Goal: Task Accomplishment & Management: Use online tool/utility

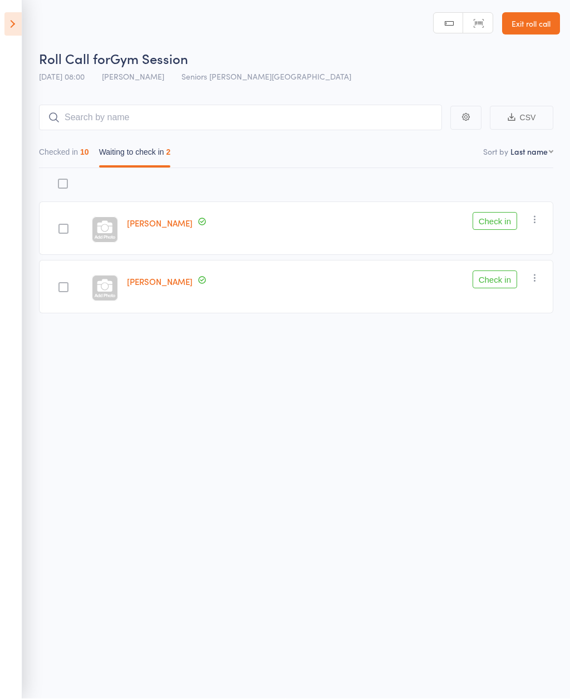
click at [508, 271] on button "Check in" at bounding box center [495, 280] width 45 height 18
click at [505, 213] on button "Check in" at bounding box center [495, 222] width 45 height 18
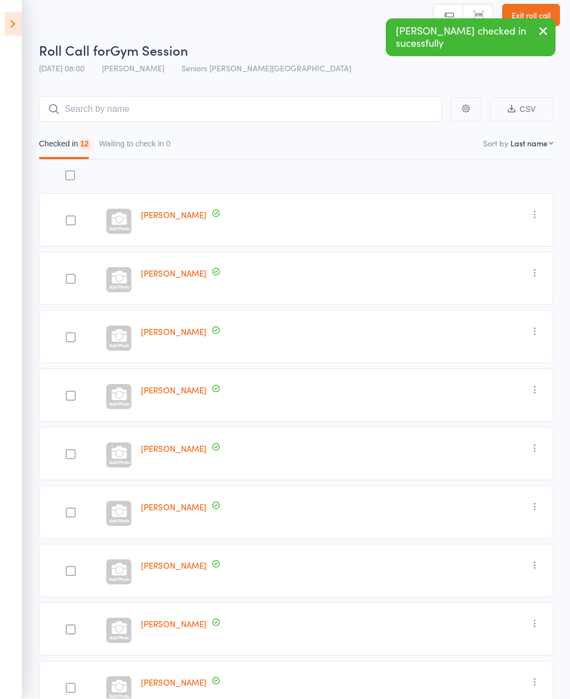
scroll to position [8, 0]
click at [19, 24] on icon at bounding box center [12, 24] width 17 height 23
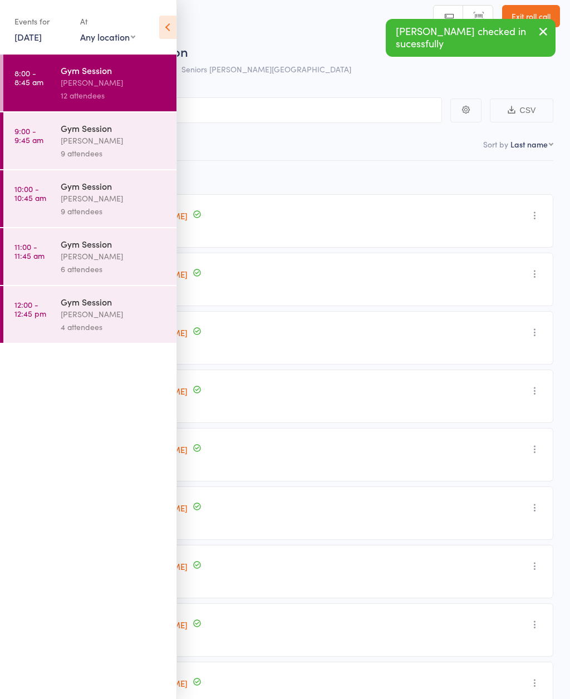
click at [141, 144] on div "[PERSON_NAME]" at bounding box center [114, 140] width 106 height 13
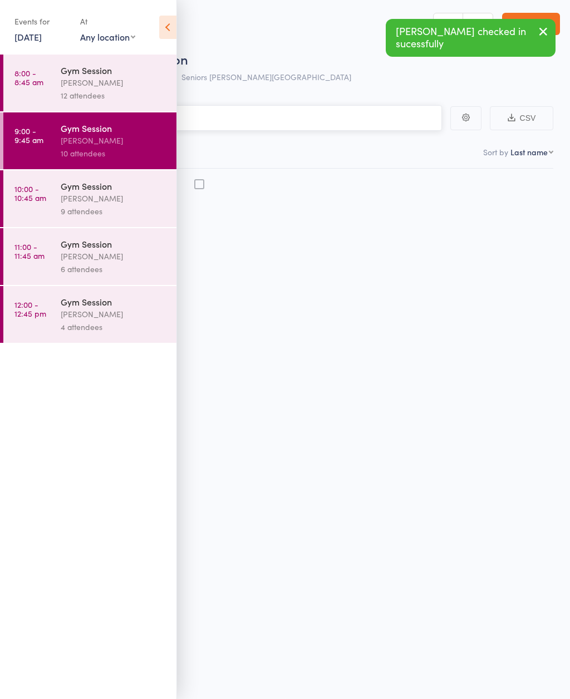
scroll to position [8, 0]
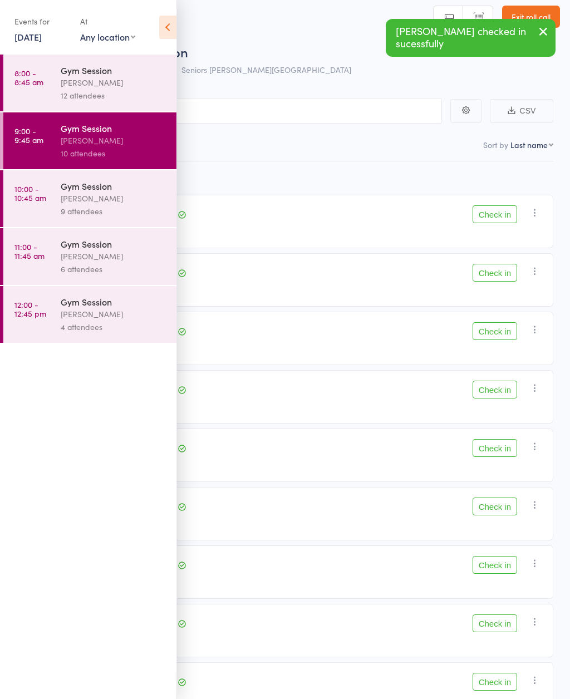
click at [164, 37] on icon at bounding box center [167, 27] width 17 height 23
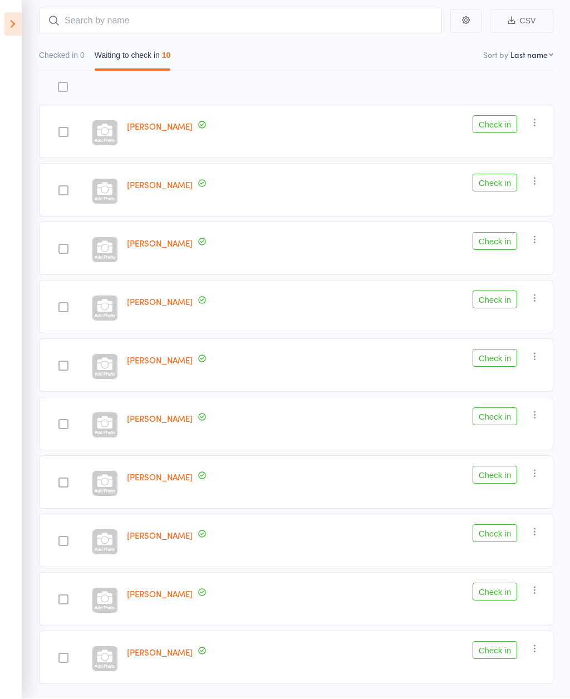
scroll to position [97, 0]
click at [14, 32] on icon at bounding box center [12, 24] width 17 height 23
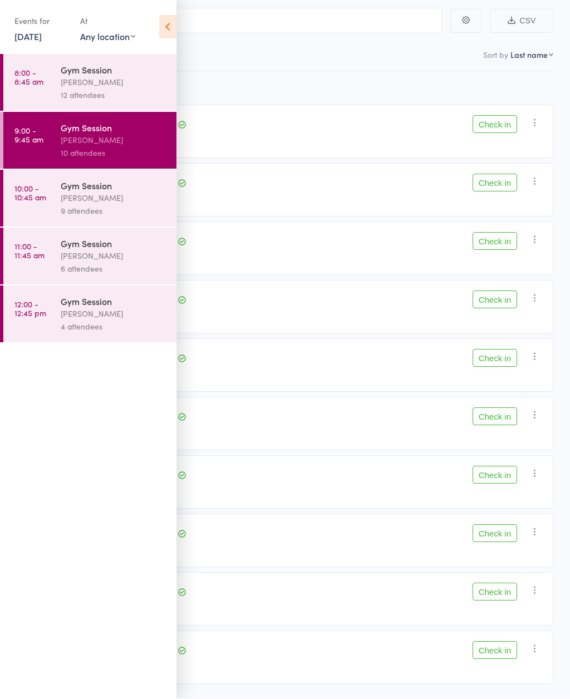
click at [52, 199] on link "10:00 - 10:45 am Gym Session Nicholas Short 9 attendees" at bounding box center [89, 198] width 173 height 57
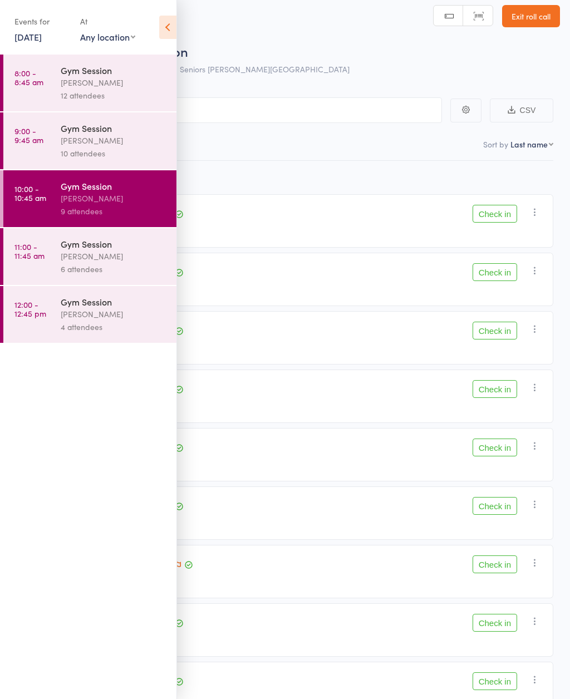
click at [71, 147] on div "[PERSON_NAME]" at bounding box center [114, 140] width 106 height 13
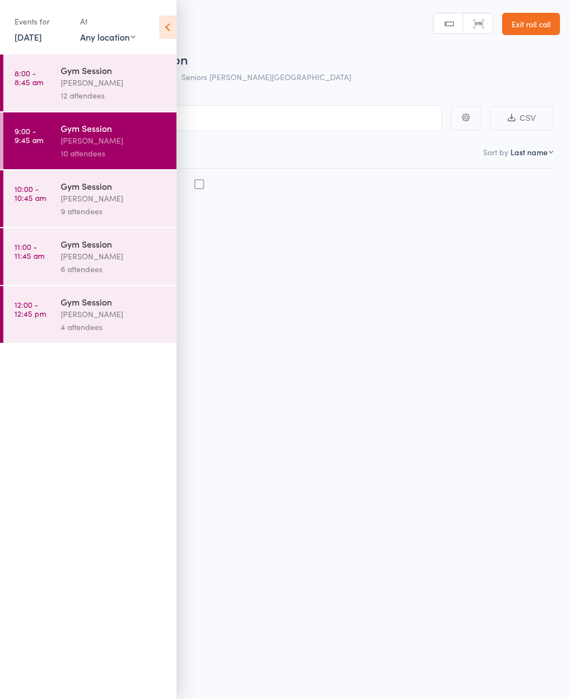
scroll to position [8, 0]
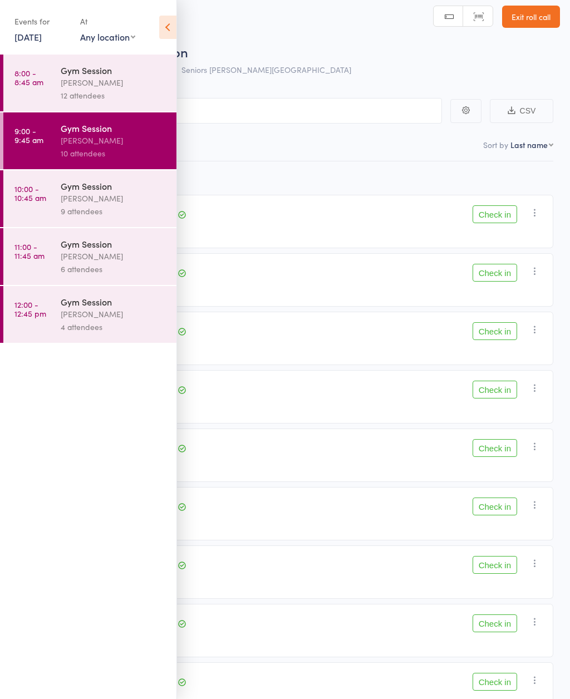
click at [165, 32] on icon at bounding box center [167, 27] width 17 height 23
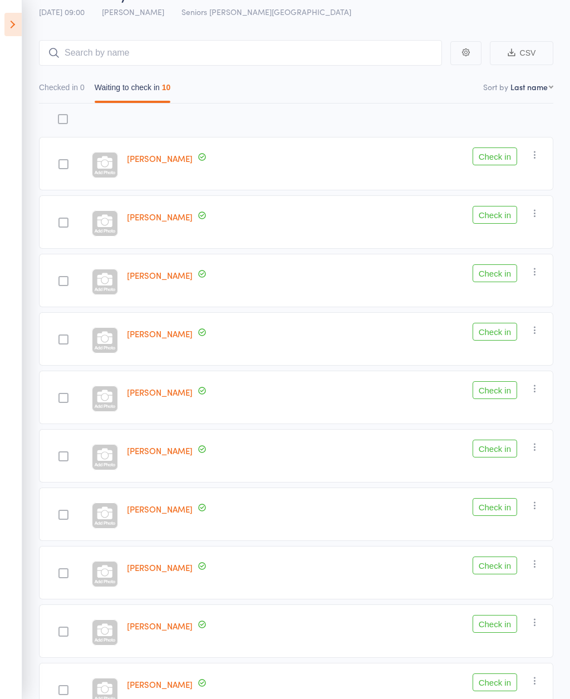
scroll to position [97, 0]
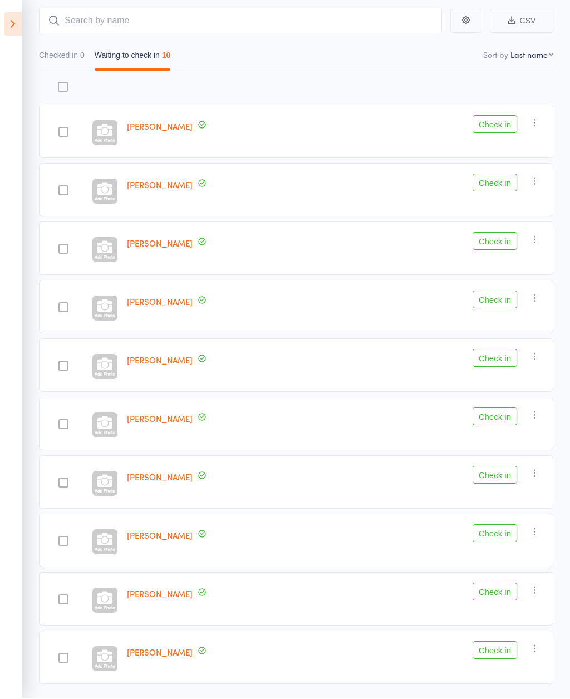
click at [502, 418] on button "Check in" at bounding box center [495, 417] width 45 height 18
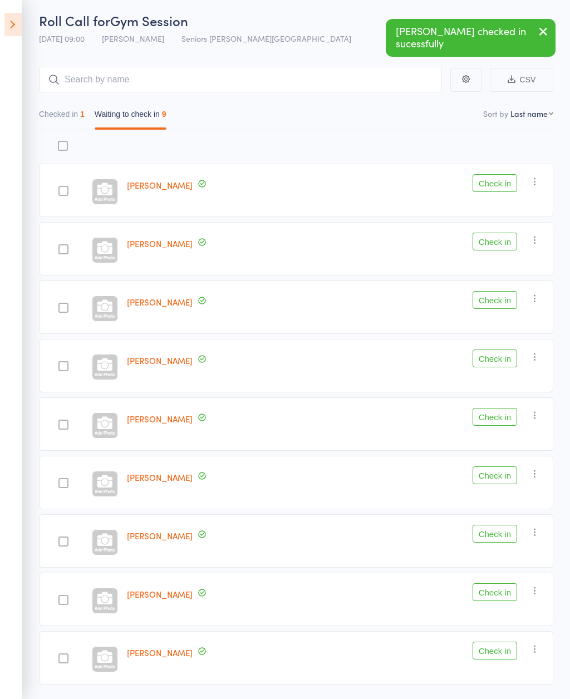
click at [502, 481] on button "Check in" at bounding box center [495, 476] width 45 height 18
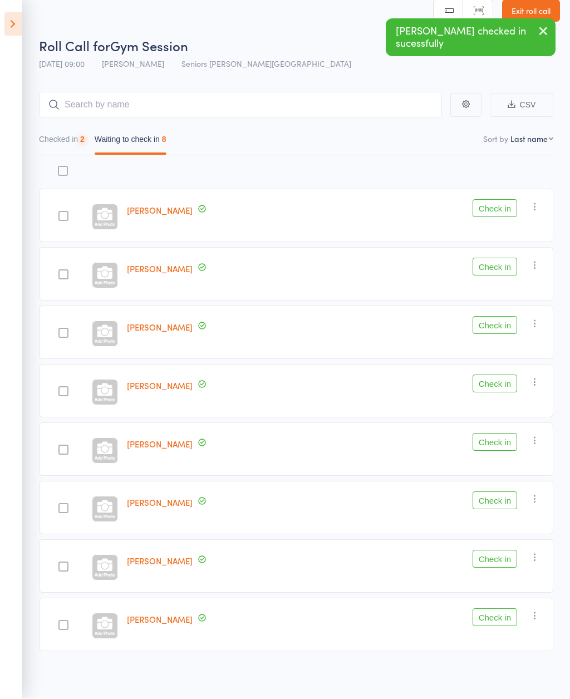
scroll to position [17, 0]
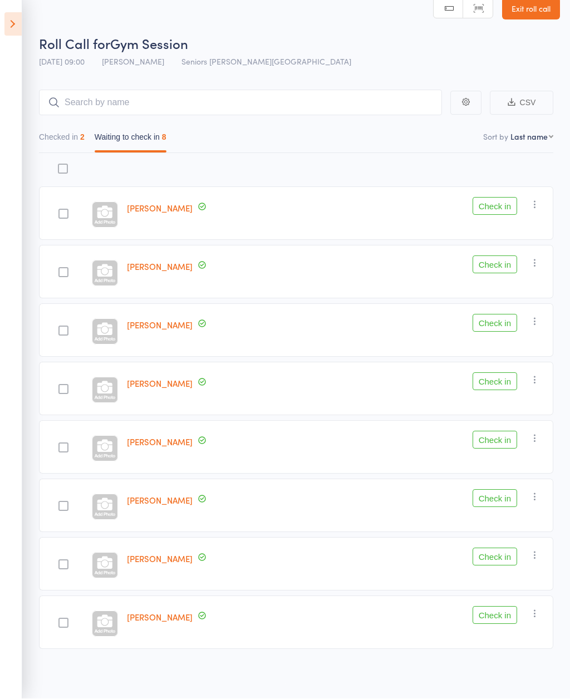
click at [497, 563] on button "Check in" at bounding box center [495, 557] width 45 height 18
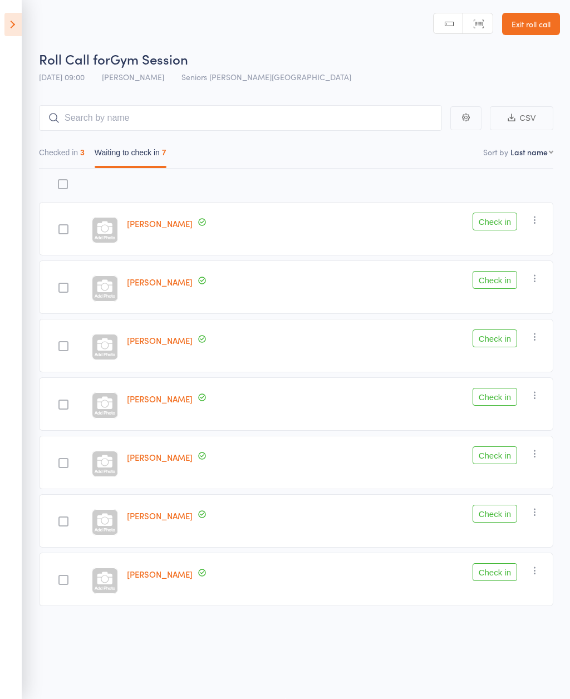
click at [492, 283] on button "Check in" at bounding box center [495, 280] width 45 height 18
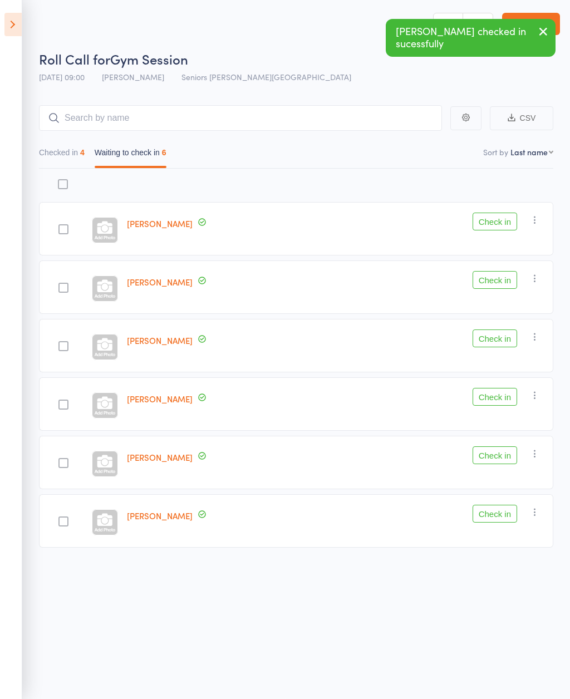
click at [498, 276] on button "Check in" at bounding box center [495, 280] width 45 height 18
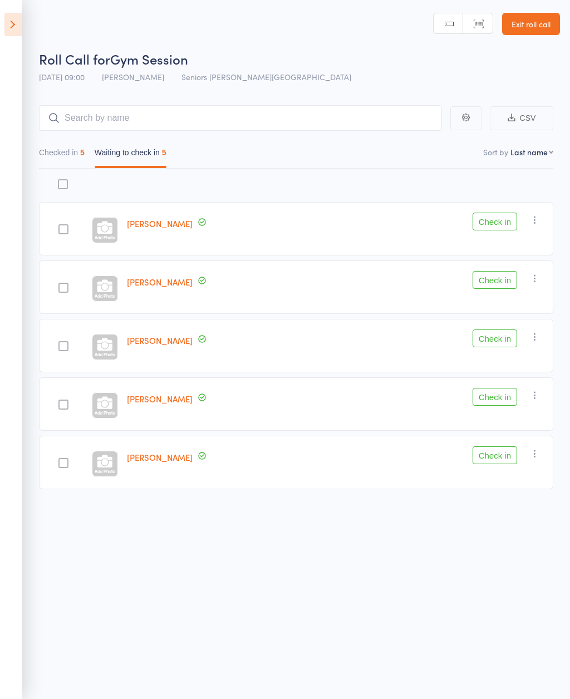
click at [493, 330] on button "Check in" at bounding box center [495, 339] width 45 height 18
click at [502, 213] on button "Check in" at bounding box center [495, 222] width 45 height 18
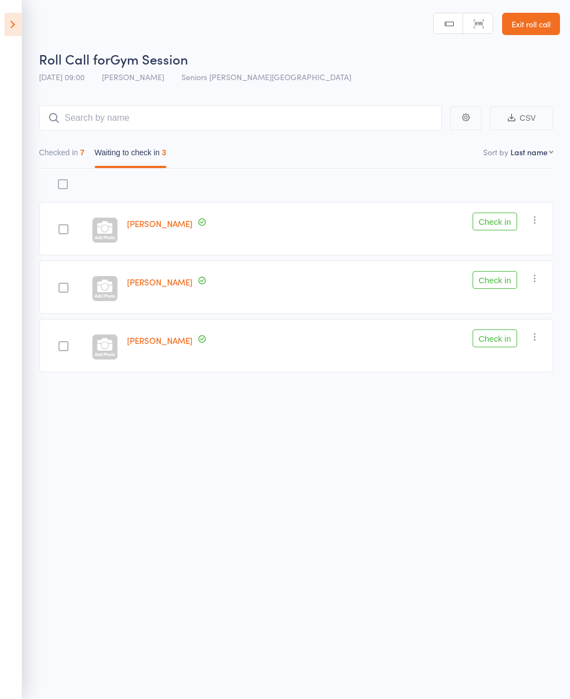
click at [502, 273] on button "Check in" at bounding box center [495, 280] width 45 height 18
click at [499, 215] on button "Check in" at bounding box center [495, 222] width 45 height 18
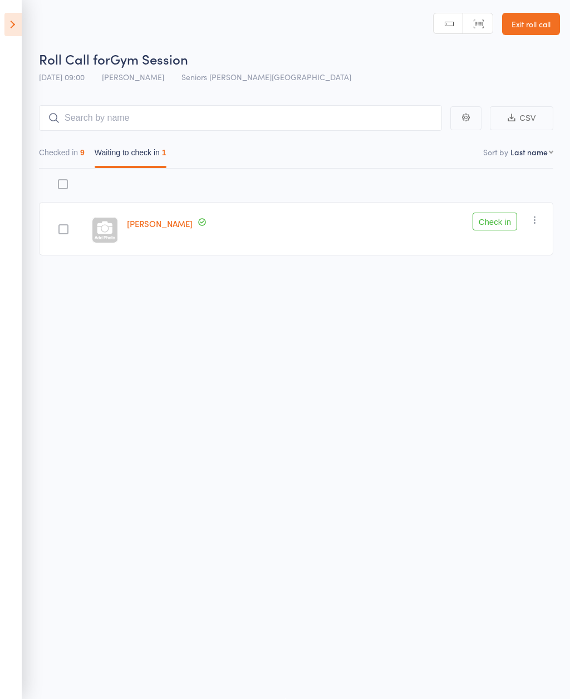
click at [539, 214] on icon "button" at bounding box center [534, 219] width 11 height 11
click at [519, 328] on li "Mark absent" at bounding box center [495, 331] width 92 height 15
click at [21, 26] on icon at bounding box center [12, 24] width 17 height 23
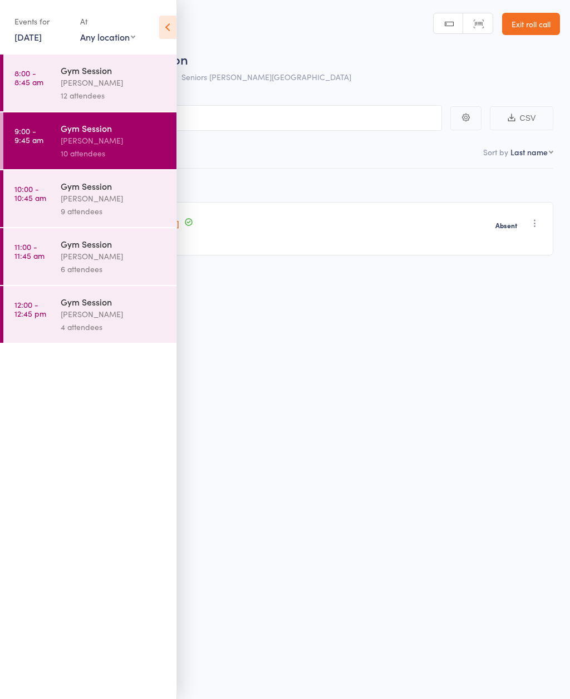
click at [116, 210] on div "9 attendees" at bounding box center [114, 211] width 106 height 13
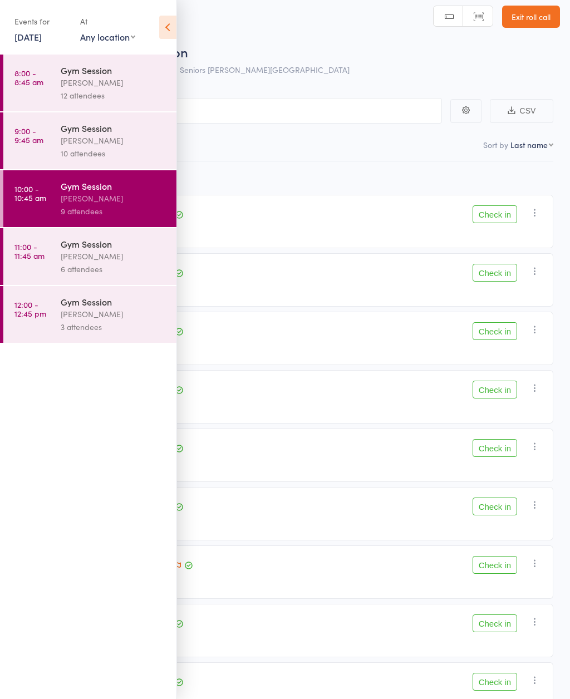
click at [164, 28] on icon at bounding box center [167, 27] width 17 height 23
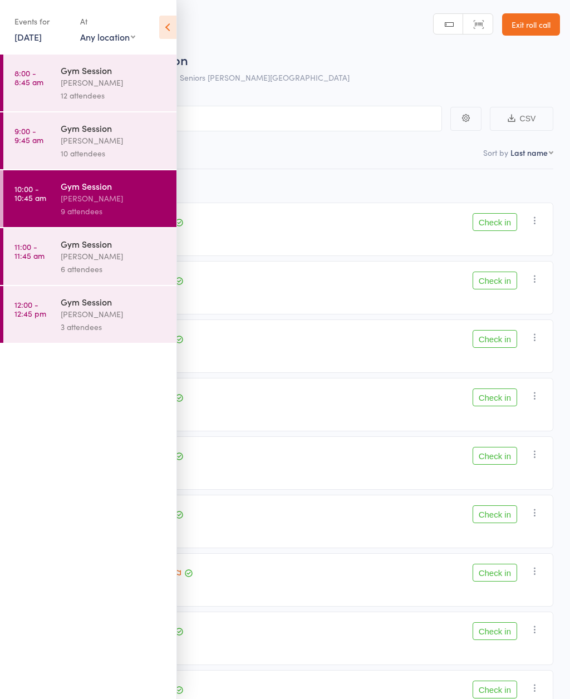
click at [168, 32] on icon at bounding box center [167, 27] width 17 height 23
click at [170, 25] on icon at bounding box center [167, 27] width 17 height 23
click at [166, 29] on icon at bounding box center [167, 27] width 17 height 23
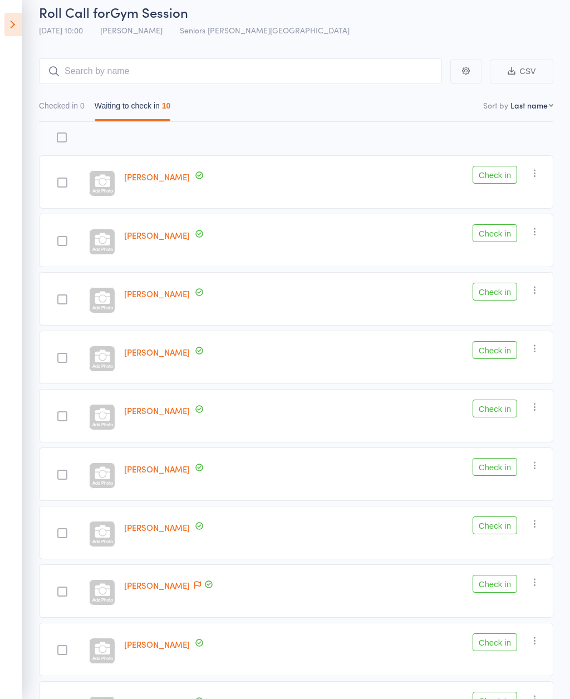
scroll to position [97, 0]
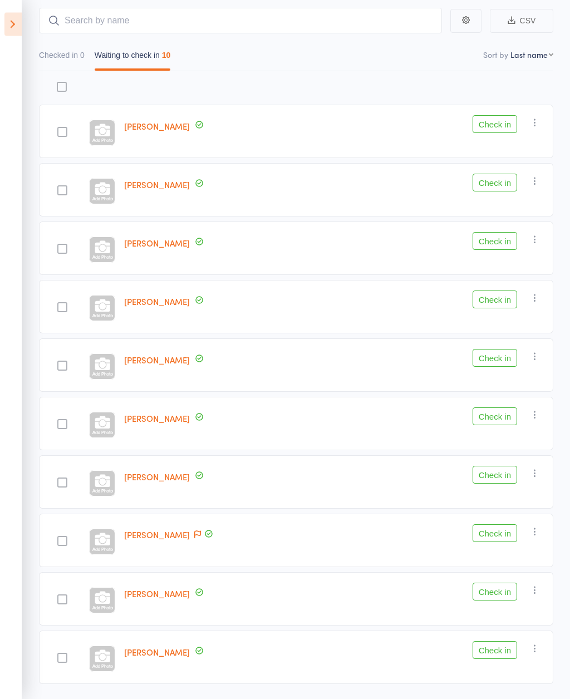
click at [504, 421] on button "Check in" at bounding box center [495, 417] width 45 height 18
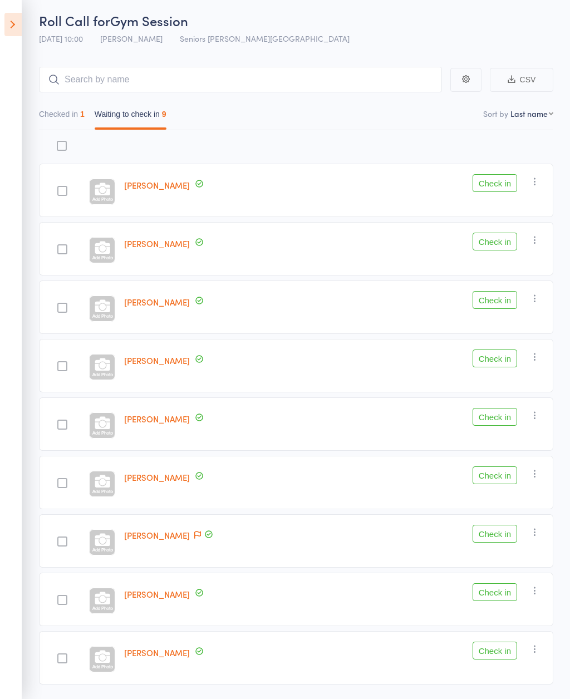
click at [513, 533] on button "Check in" at bounding box center [495, 534] width 45 height 18
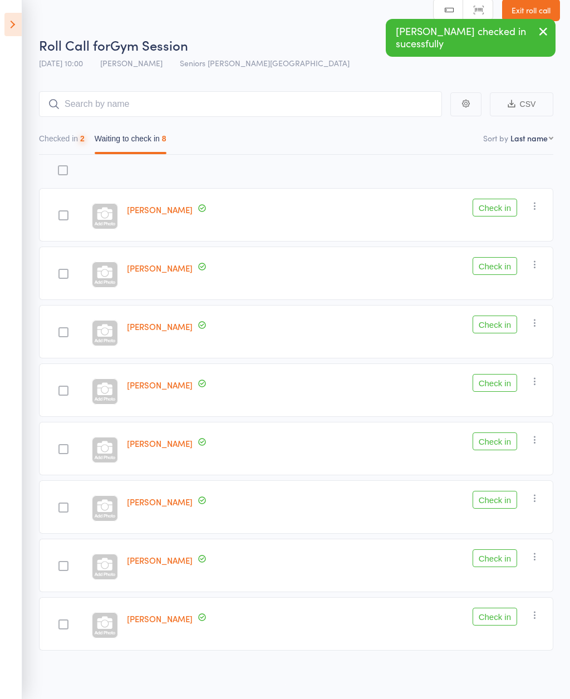
scroll to position [17, 0]
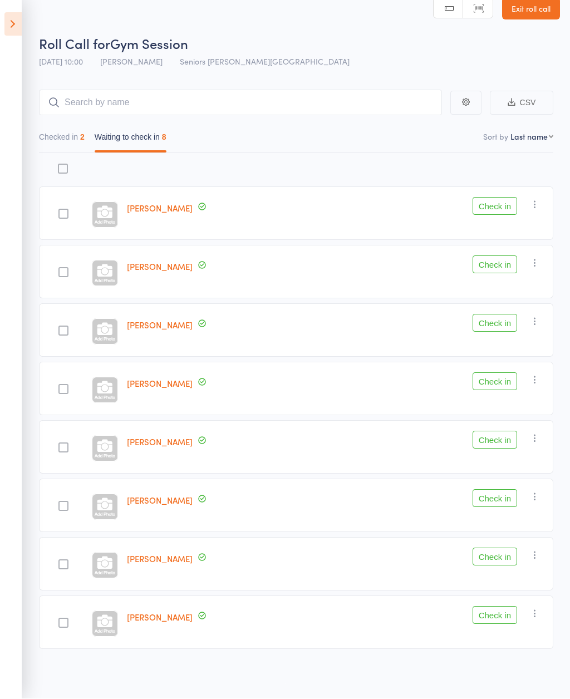
click at [495, 262] on button "Check in" at bounding box center [495, 265] width 45 height 18
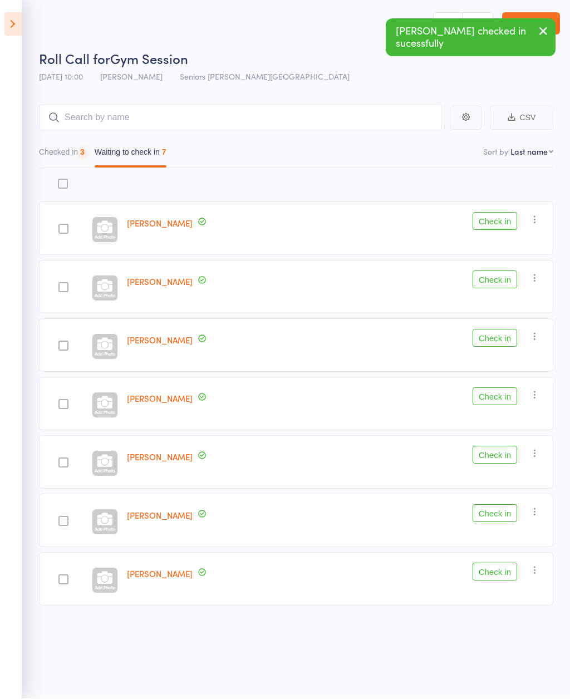
scroll to position [8, 0]
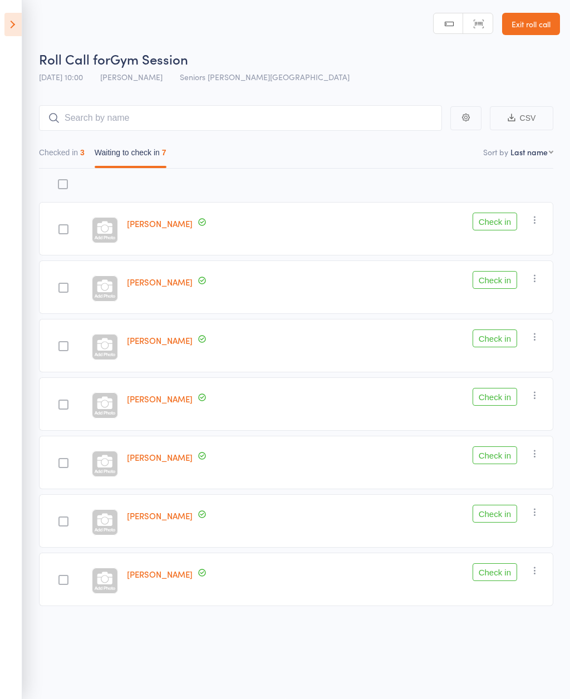
click at [75, 227] on div at bounding box center [63, 228] width 48 height 53
click at [62, 224] on div at bounding box center [63, 229] width 10 height 10
click at [61, 226] on input "checkbox" at bounding box center [61, 226] width 0 height 0
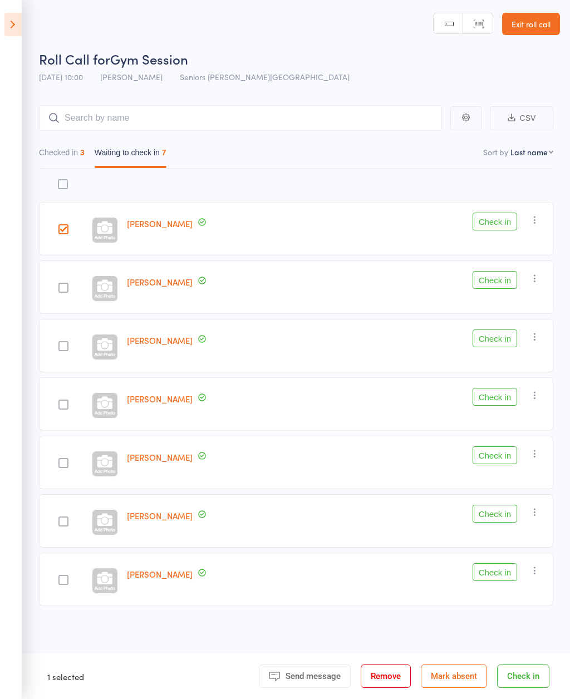
click at [494, 220] on button "Check in" at bounding box center [495, 222] width 45 height 18
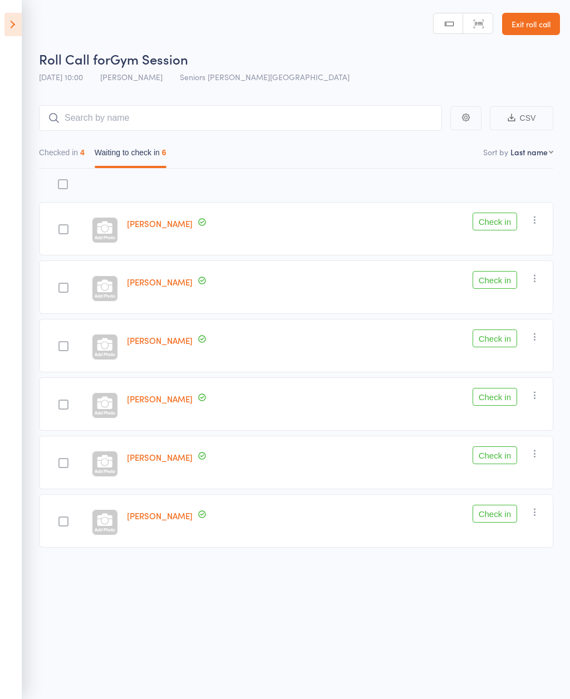
click at [492, 330] on button "Check in" at bounding box center [495, 339] width 45 height 18
click at [197, 223] on span at bounding box center [202, 223] width 10 height 12
click at [508, 218] on button "Check in" at bounding box center [495, 222] width 45 height 18
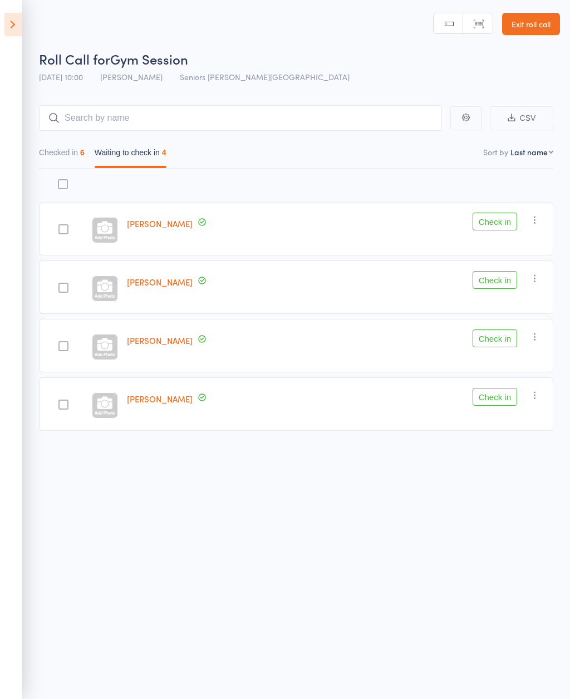
click at [477, 399] on button "Check in" at bounding box center [495, 397] width 45 height 18
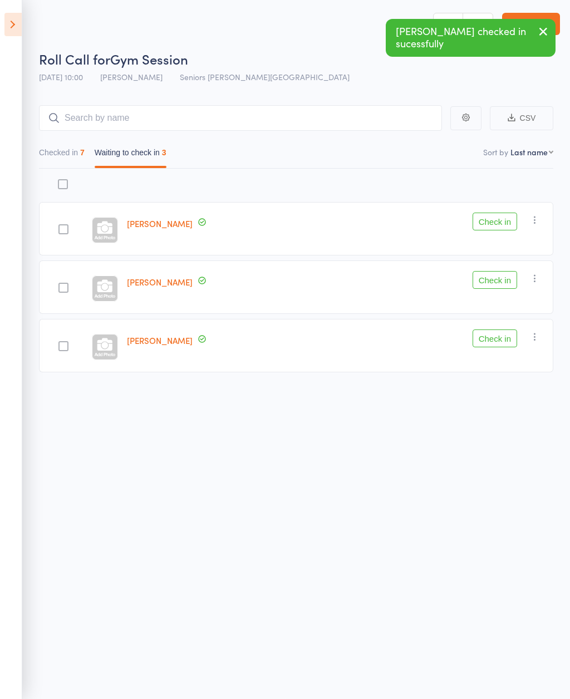
click at [494, 213] on button "Check in" at bounding box center [495, 222] width 45 height 18
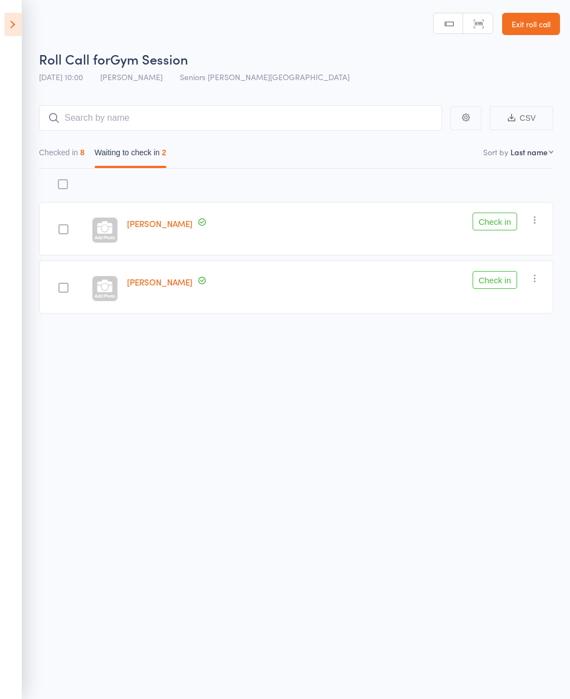
click at [499, 273] on button "Check in" at bounding box center [495, 280] width 45 height 18
click at [542, 217] on button "button" at bounding box center [534, 219] width 13 height 13
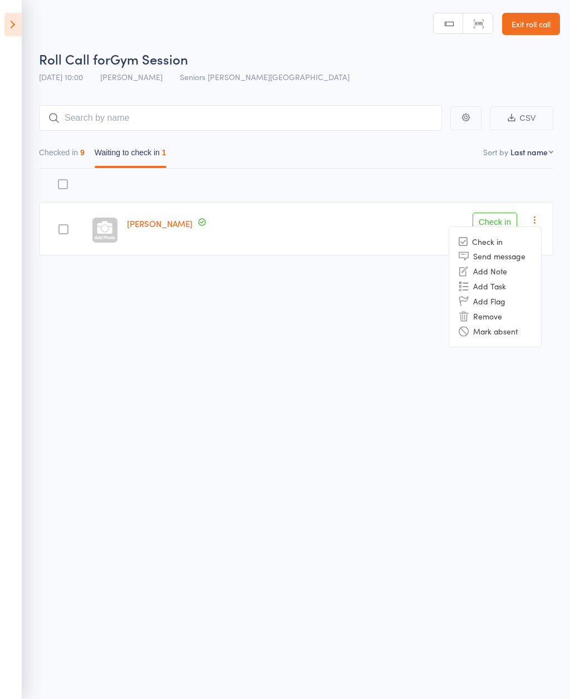
click at [521, 312] on li "Remove" at bounding box center [495, 316] width 92 height 15
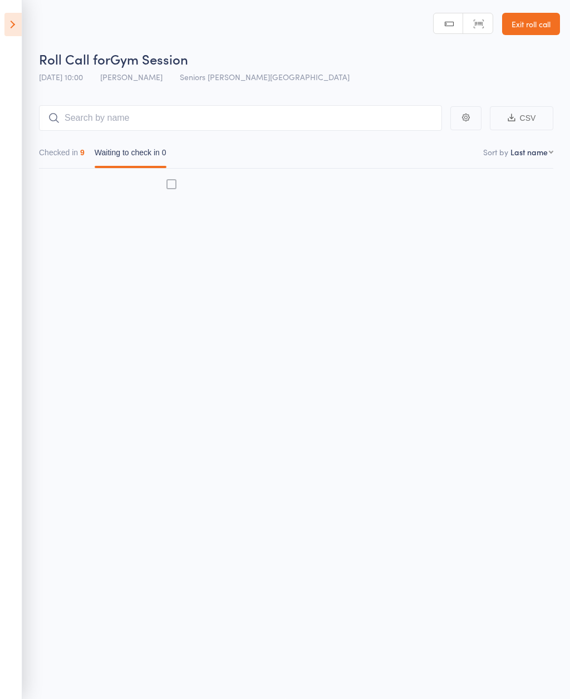
click at [21, 23] on icon at bounding box center [12, 24] width 17 height 23
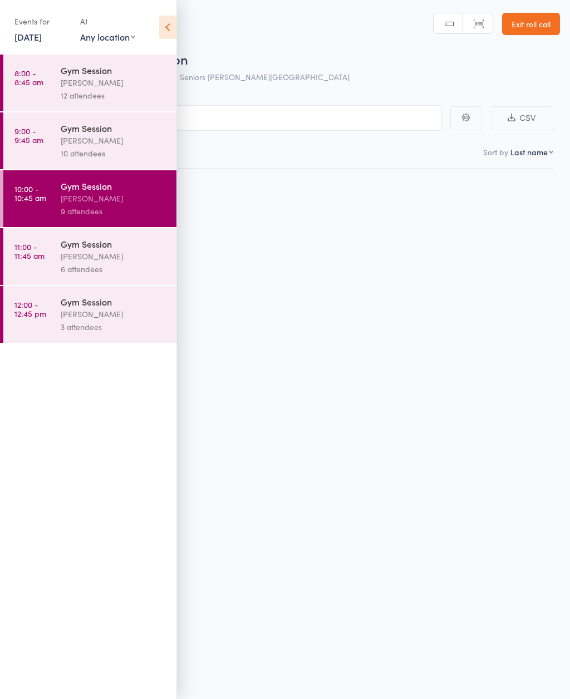
click at [116, 250] on div "Gym Session" at bounding box center [114, 244] width 106 height 12
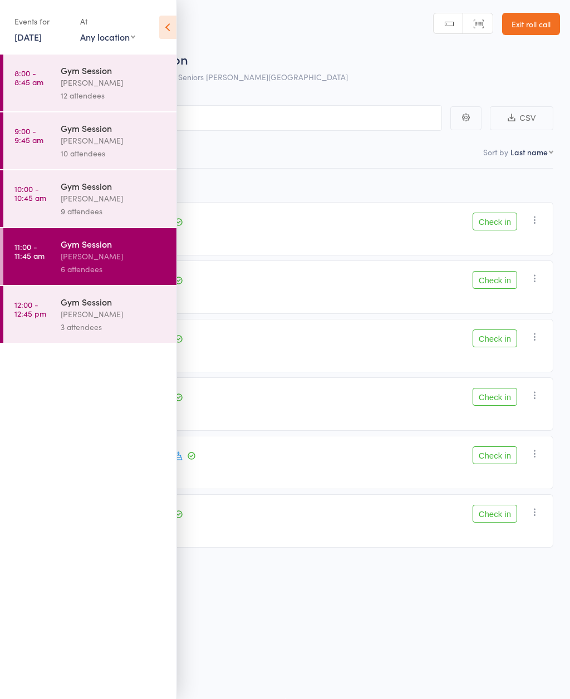
click at [170, 31] on icon at bounding box center [167, 27] width 17 height 23
click at [165, 33] on icon at bounding box center [167, 27] width 17 height 23
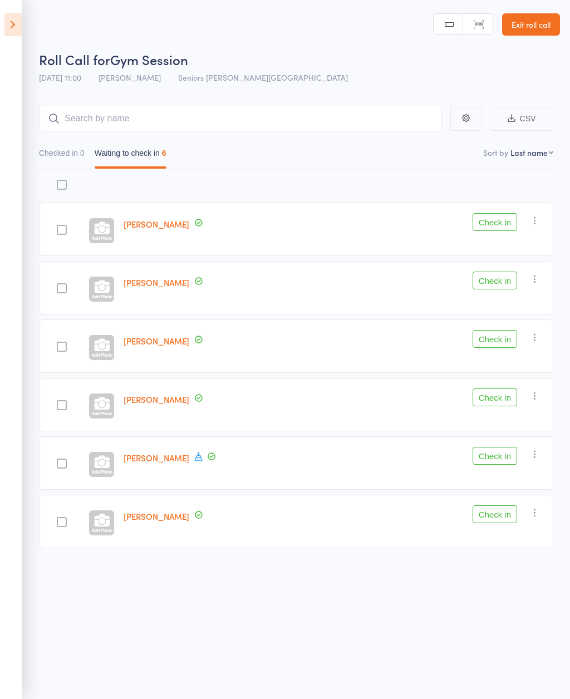
click at [494, 516] on button "Check in" at bounding box center [495, 514] width 45 height 18
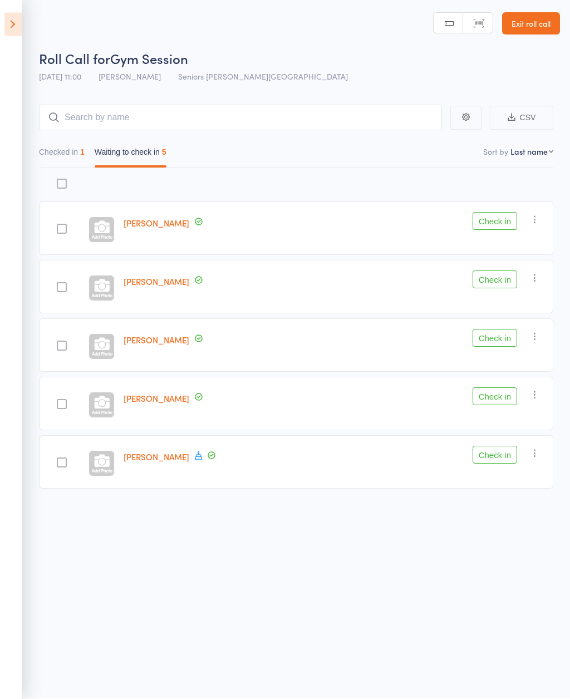
scroll to position [8, 0]
click at [494, 395] on button "Check in" at bounding box center [495, 397] width 45 height 18
click at [509, 389] on button "Check in" at bounding box center [495, 397] width 45 height 18
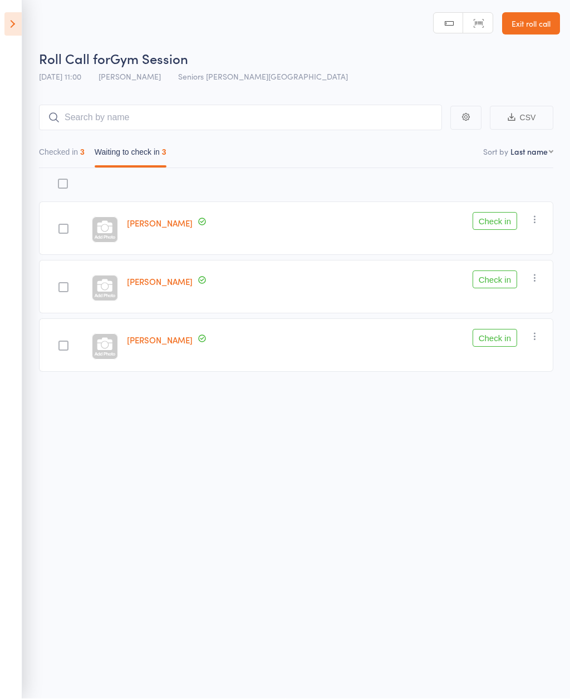
click at [501, 214] on button "Check in" at bounding box center [495, 222] width 45 height 18
click at [503, 213] on button "Check in" at bounding box center [495, 222] width 45 height 18
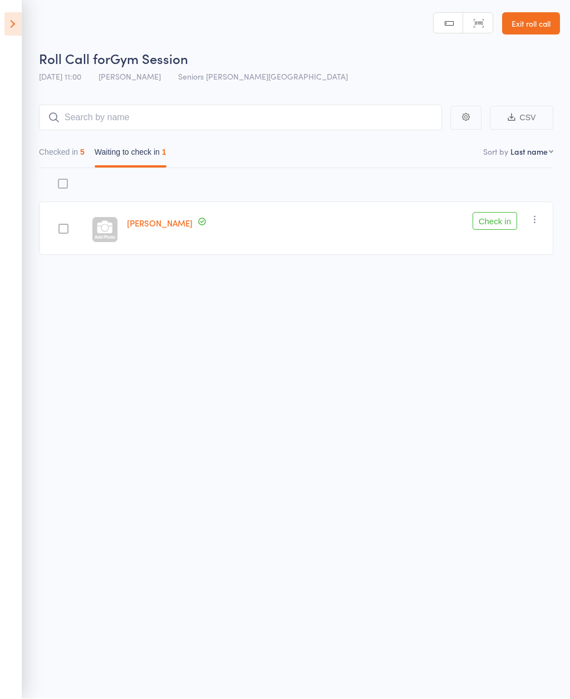
click at [534, 17] on link "Exit roll call" at bounding box center [531, 24] width 58 height 22
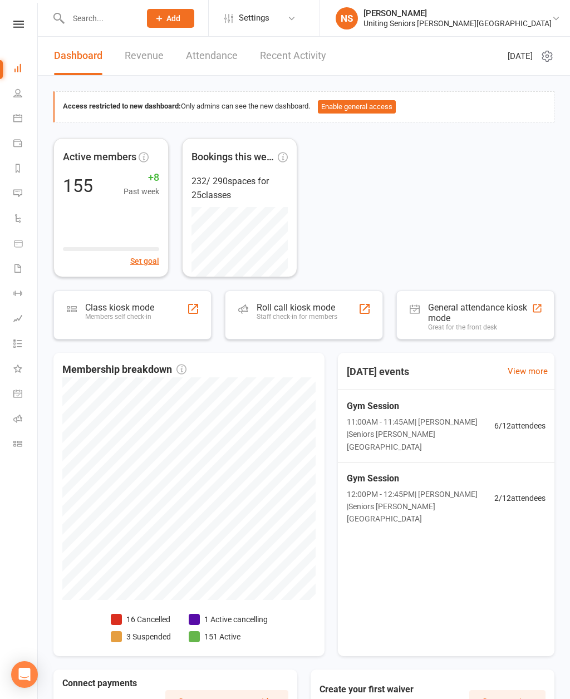
click at [298, 314] on div "Staff check-in for members" at bounding box center [297, 317] width 81 height 8
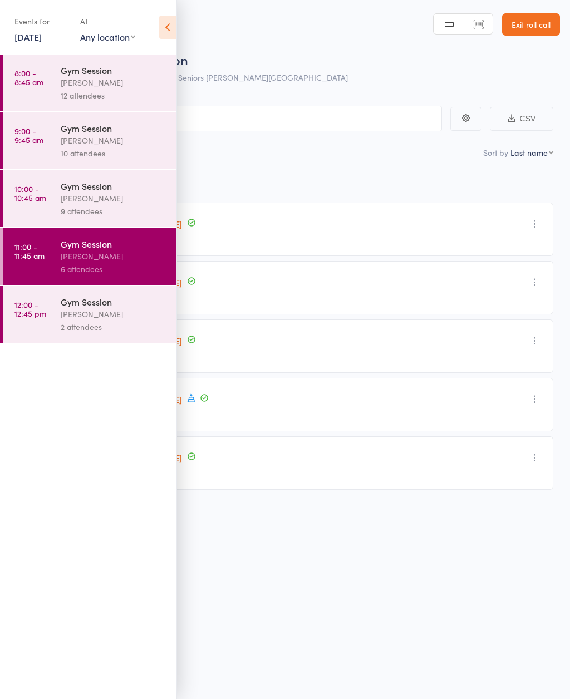
click at [167, 27] on icon at bounding box center [167, 27] width 17 height 23
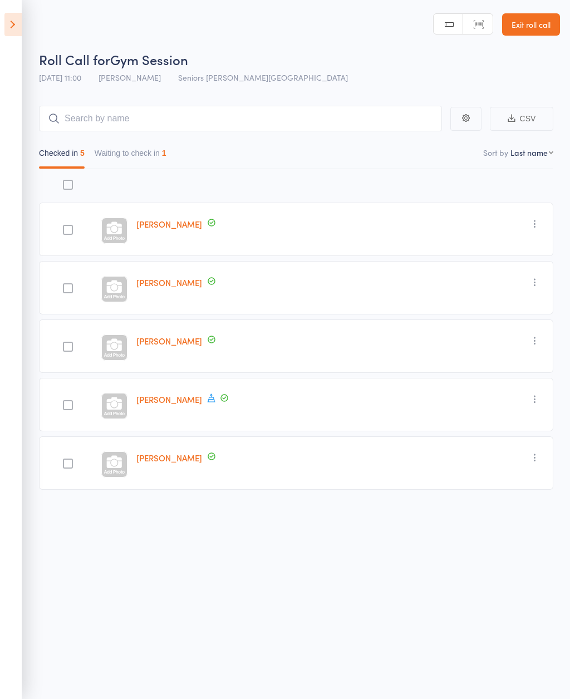
click at [154, 155] on button "Waiting to check in 1" at bounding box center [131, 156] width 72 height 26
